Goal: Complete application form

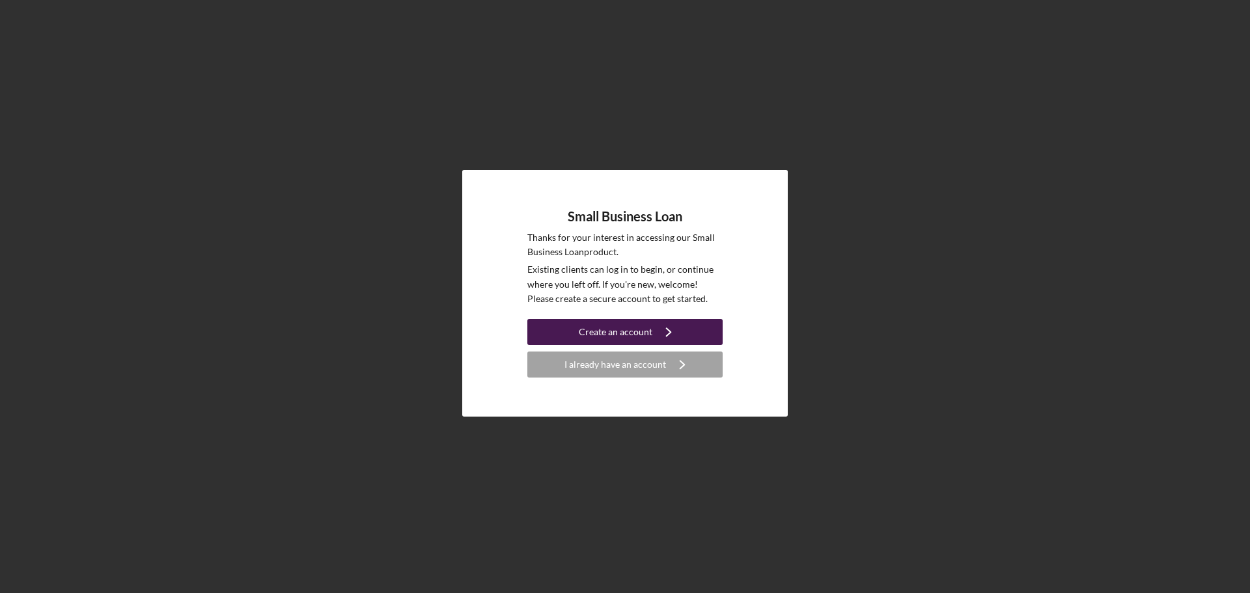
click at [653, 319] on icon "Icon/Navigate" at bounding box center [669, 332] width 33 height 33
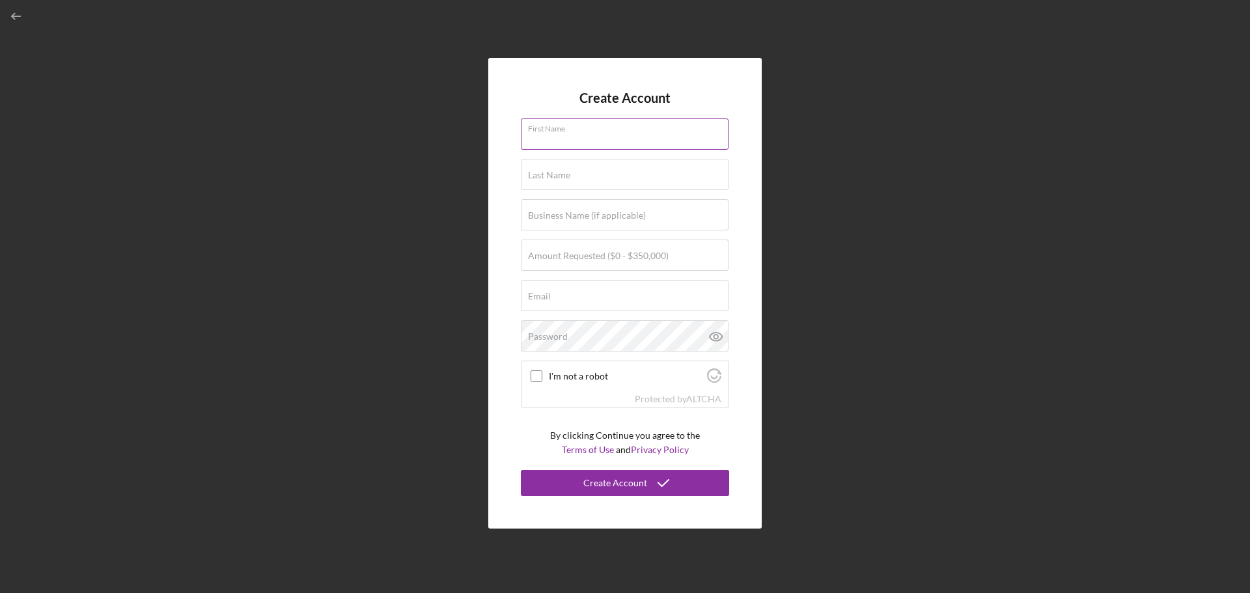
click at [591, 122] on div "First Name" at bounding box center [625, 135] width 208 height 33
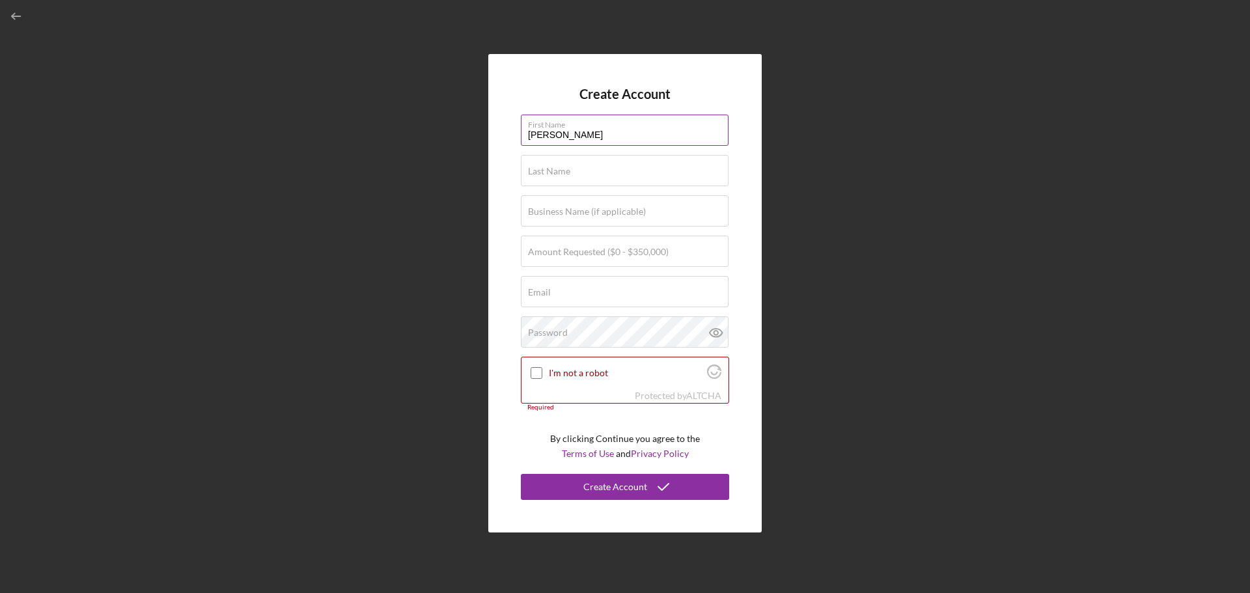
type input "[PERSON_NAME]"
type input "Nedwards"
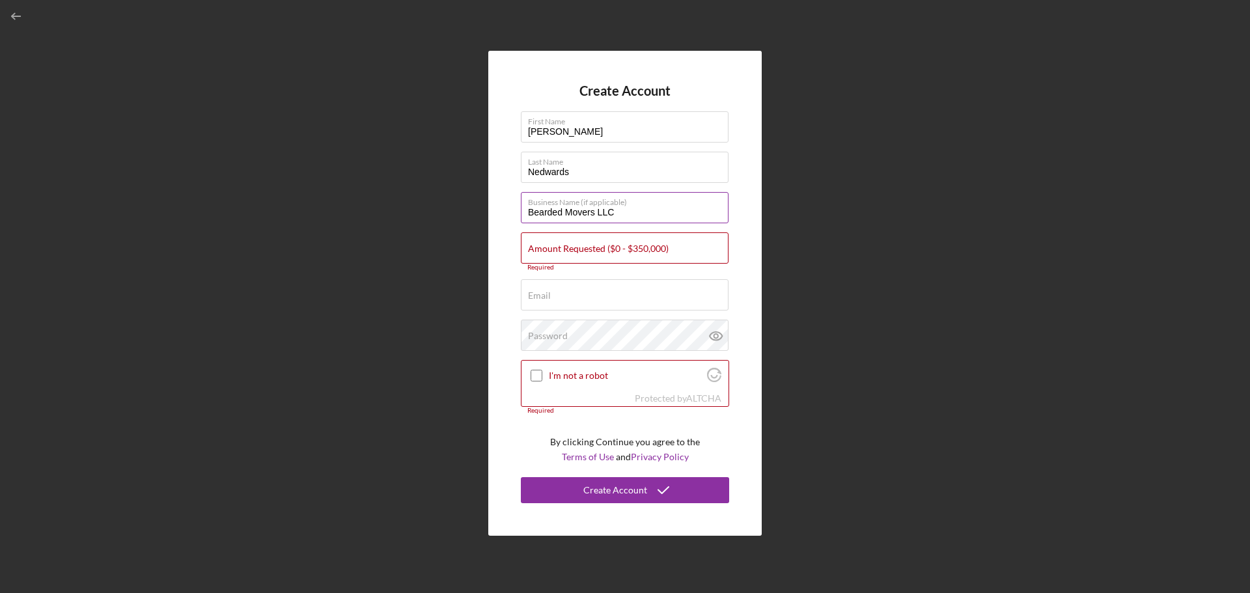
click at [599, 221] on input "Bearded Movers LLC" at bounding box center [625, 207] width 208 height 31
type input "Bearded Movers and Logistics LLC"
click at [600, 293] on div "Email Required" at bounding box center [625, 295] width 208 height 33
click at [610, 253] on div "Amount Requested ($0 - $350,000) Required" at bounding box center [625, 251] width 208 height 39
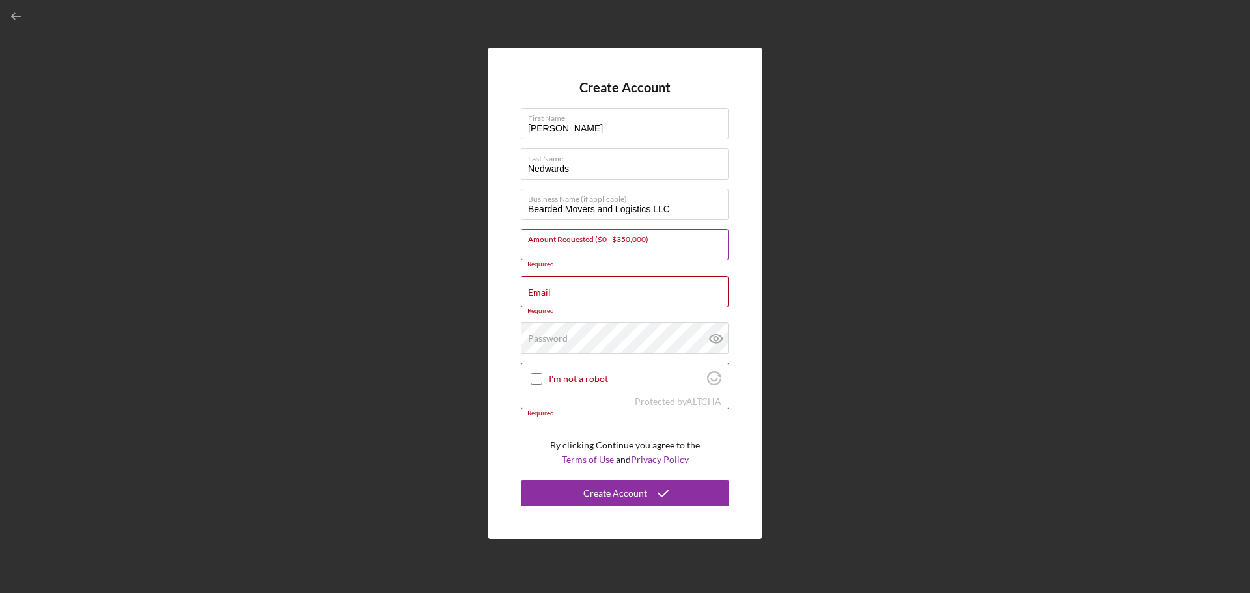
click at [610, 253] on input "Amount Requested ($0 - $350,000)" at bounding box center [625, 244] width 208 height 31
click at [576, 295] on input "Email" at bounding box center [625, 291] width 208 height 31
click at [573, 250] on label "Amount Requested ($0 - $350,000)" at bounding box center [598, 245] width 141 height 10
click at [573, 250] on input "Amount Requested ($0 - $350,000)" at bounding box center [625, 244] width 208 height 31
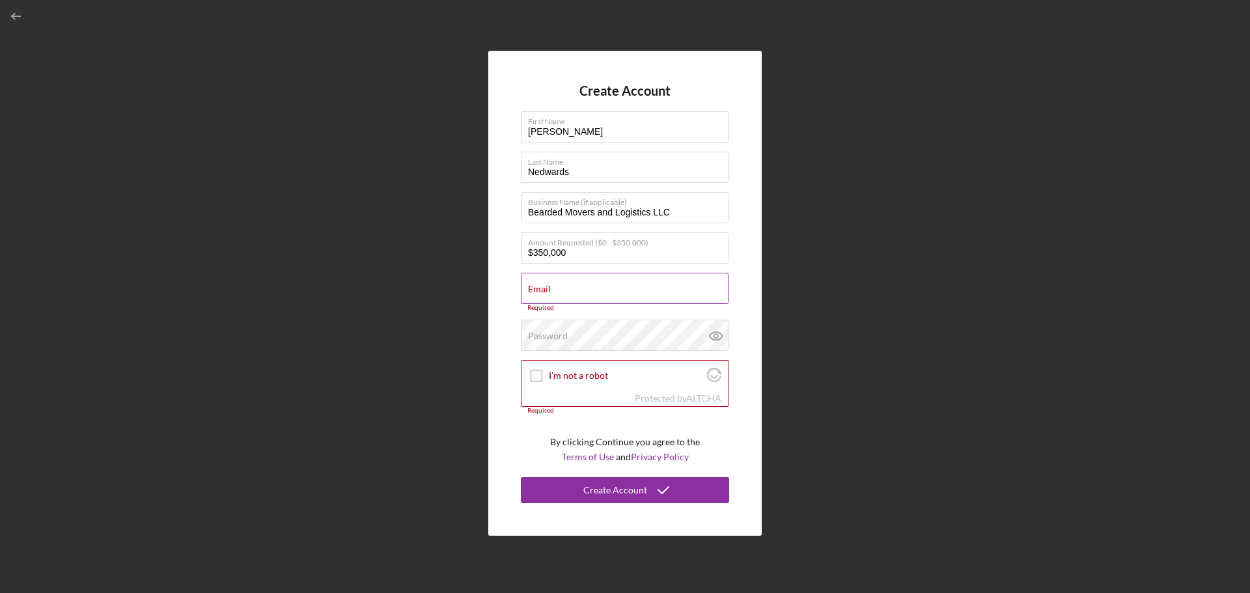
click at [603, 287] on div "Email Required" at bounding box center [625, 292] width 208 height 39
click at [598, 260] on input "$350,000" at bounding box center [625, 247] width 208 height 31
click at [598, 259] on input "$350,000" at bounding box center [625, 247] width 208 height 31
type input "$250,000"
click at [613, 288] on input "Email" at bounding box center [625, 288] width 208 height 31
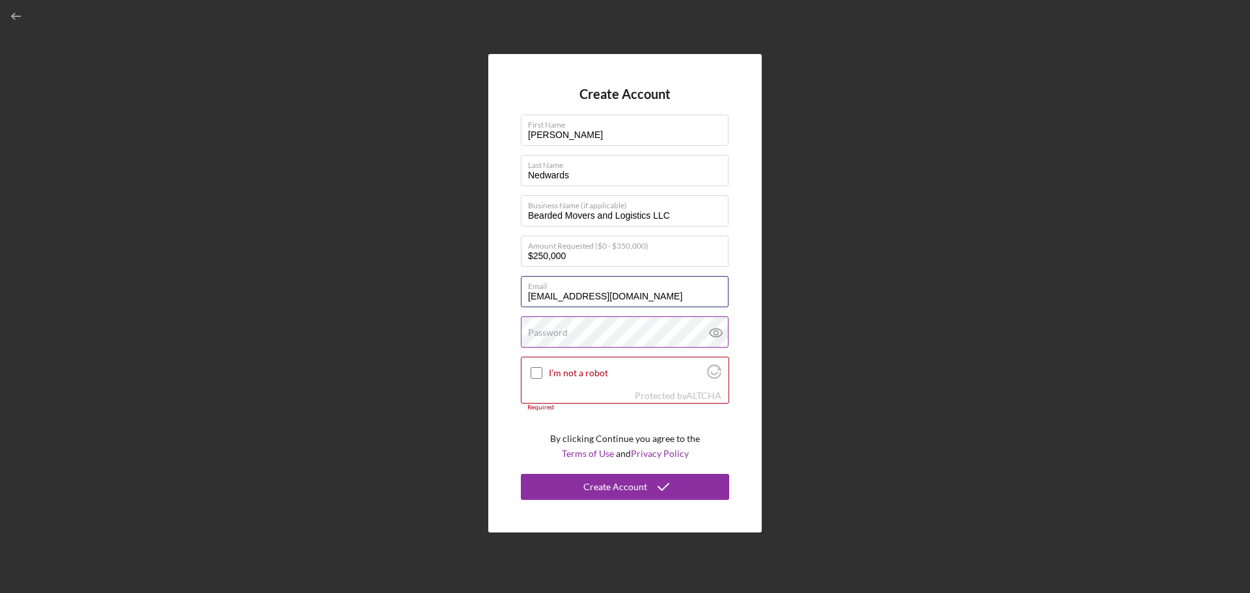
type input "[EMAIL_ADDRESS][DOMAIN_NAME]"
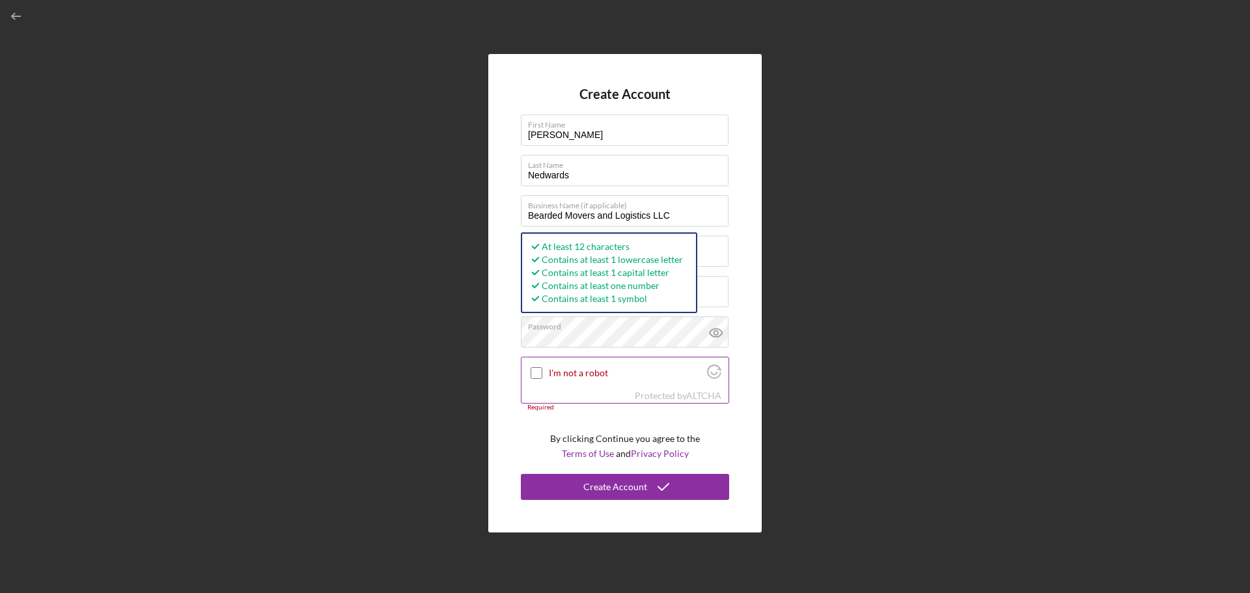
click at [648, 372] on label "I'm not a robot" at bounding box center [626, 373] width 154 height 10
click at [542, 372] on input "I'm not a robot" at bounding box center [537, 373] width 12 height 12
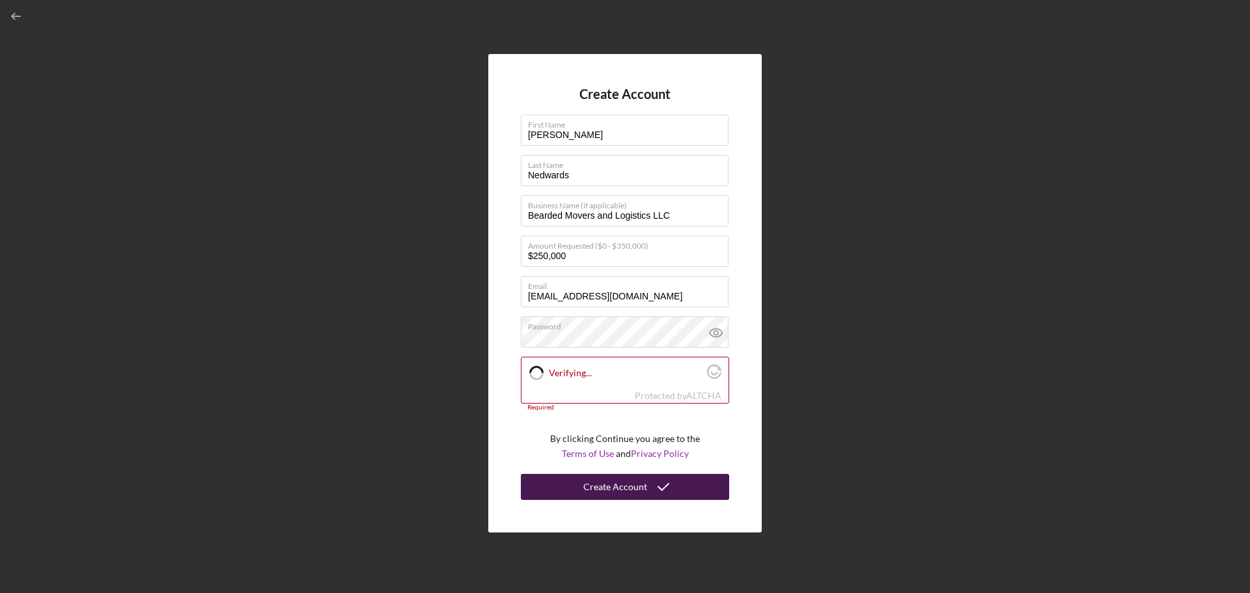
checkbox input "true"
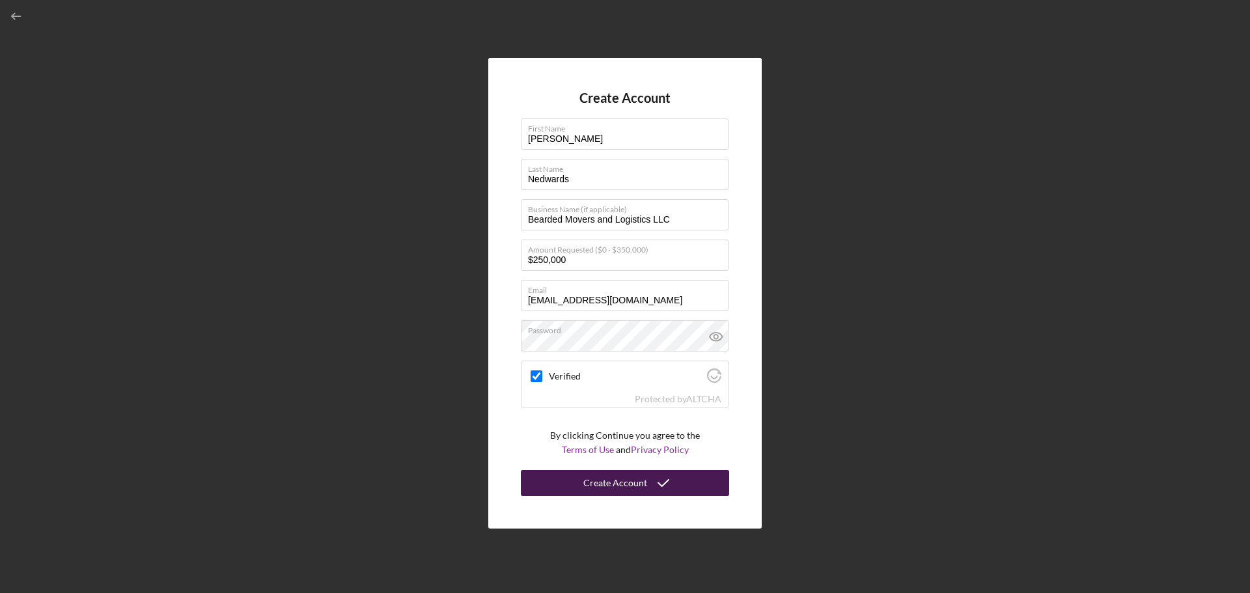
click at [644, 480] on div "Create Account" at bounding box center [615, 483] width 64 height 26
